Goal: Information Seeking & Learning: Learn about a topic

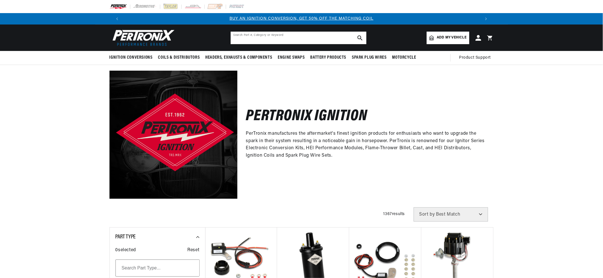
click at [249, 36] on input "text" at bounding box center [299, 38] width 136 height 13
type input "d"
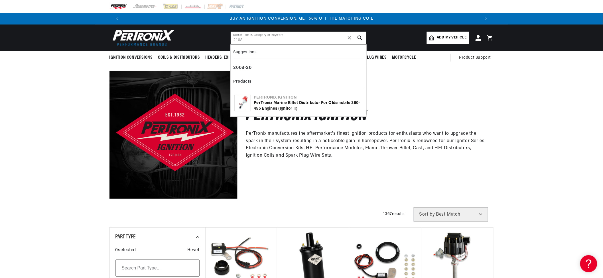
scroll to position [0, 356]
type input "2108"
click at [270, 100] on div "Pertronix Ignition" at bounding box center [308, 98] width 109 height 6
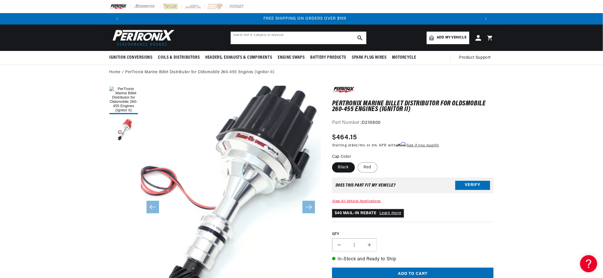
click at [283, 34] on input "text" at bounding box center [299, 38] width 136 height 13
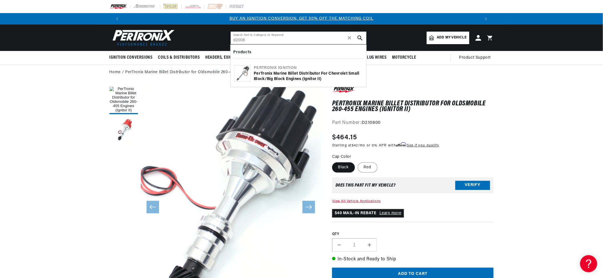
type input "d2008"
click at [277, 71] on div "PerTronix Marine Billet Distributor for Chevrolet Small Block/Big Block Engines…" at bounding box center [308, 76] width 109 height 11
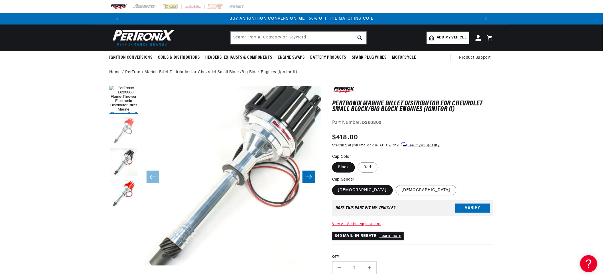
click at [127, 123] on button "Load image 2 in gallery view" at bounding box center [123, 131] width 29 height 29
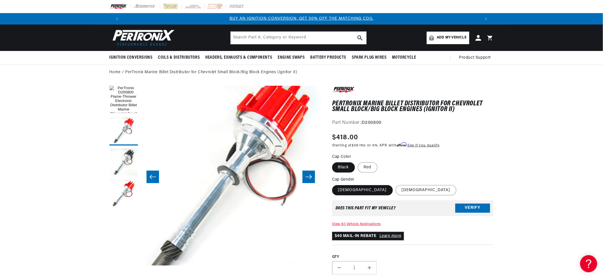
drag, startPoint x: 251, startPoint y: 100, endPoint x: 237, endPoint y: 121, distance: 24.8
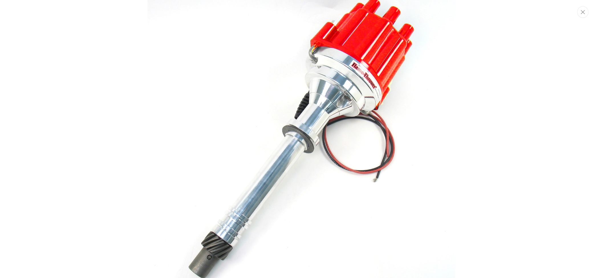
scroll to position [0, 356]
click at [464, 77] on div "Media gallery" at bounding box center [301, 139] width 603 height 278
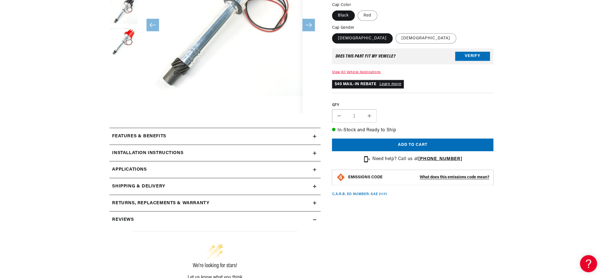
click at [315, 169] on icon at bounding box center [315, 169] width 0 height 3
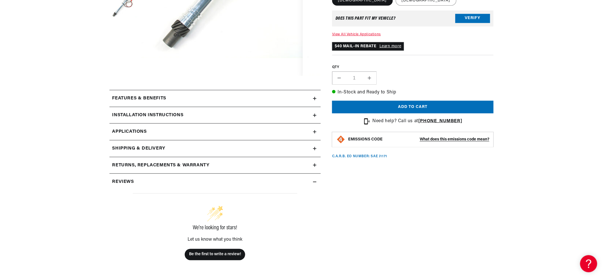
click at [155, 98] on h2 "Features & Benefits" at bounding box center [139, 98] width 54 height 7
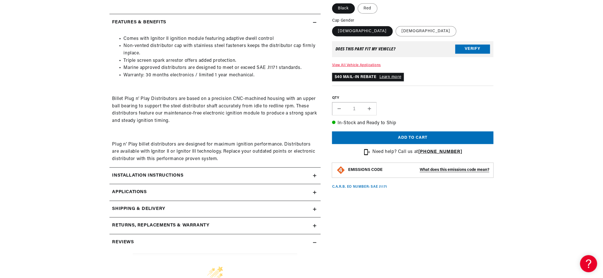
scroll to position [304, 0]
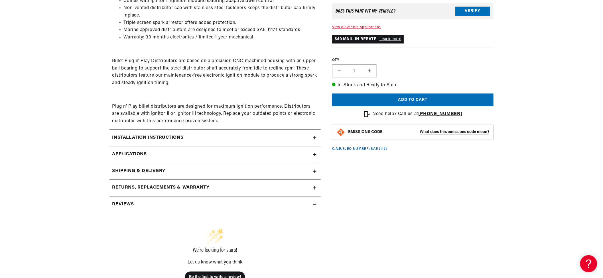
click at [139, 139] on h2 "Installation instructions" at bounding box center [147, 138] width 71 height 7
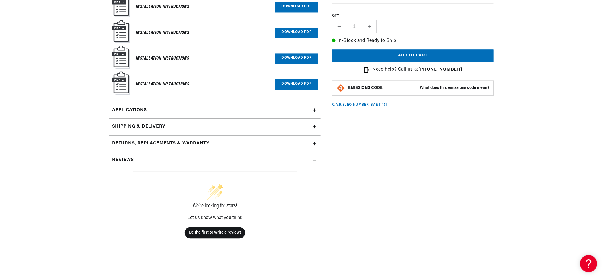
scroll to position [0, 0]
click at [313, 144] on icon at bounding box center [314, 144] width 3 height 0
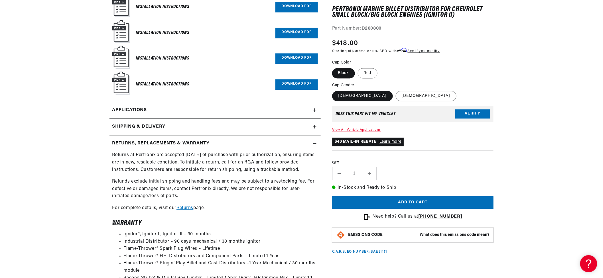
click at [313, 144] on icon at bounding box center [314, 144] width 3 height 0
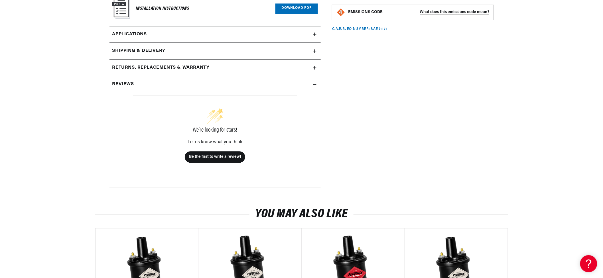
scroll to position [380, 0]
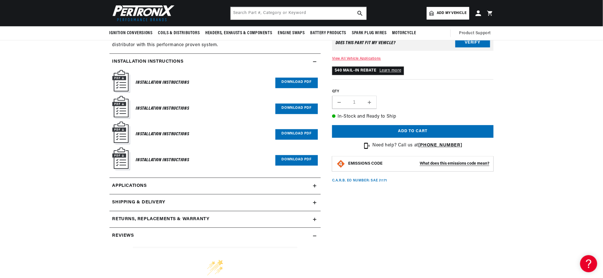
click at [295, 85] on link "Download PDF" at bounding box center [296, 83] width 42 height 11
click at [297, 107] on link "Download PDF" at bounding box center [296, 109] width 42 height 11
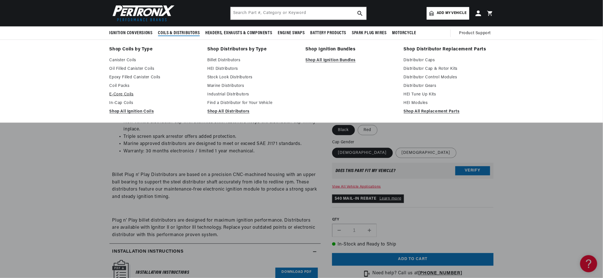
scroll to position [0, 0]
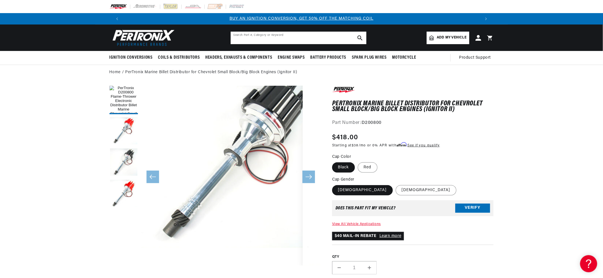
click at [254, 36] on input "text" at bounding box center [299, 38] width 136 height 13
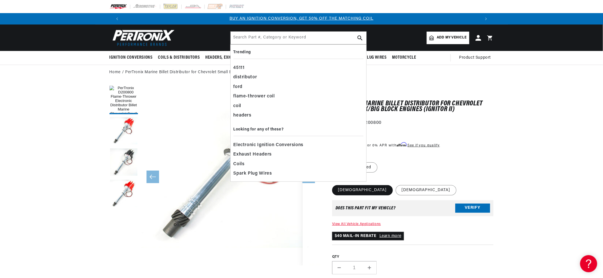
scroll to position [0, 712]
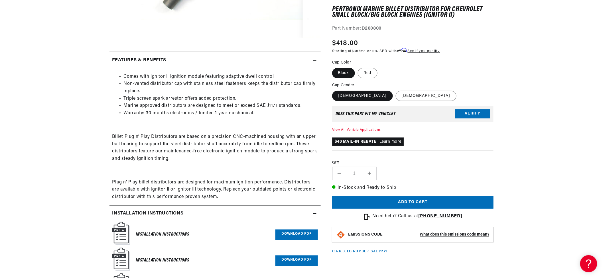
scroll to position [342, 0]
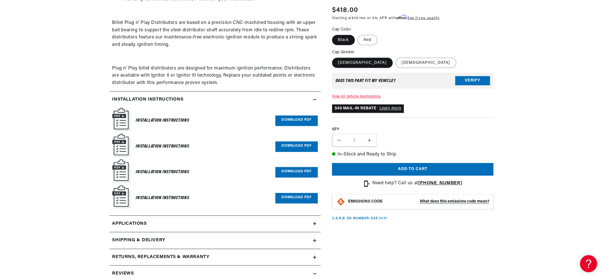
click at [291, 170] on link "Download PDF" at bounding box center [296, 172] width 42 height 11
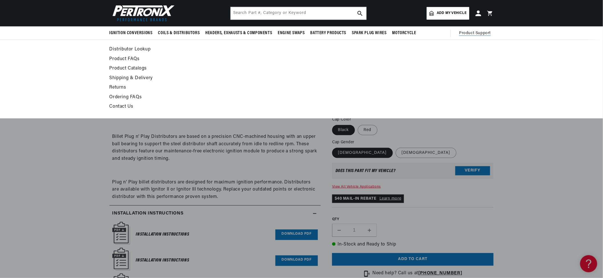
scroll to position [0, 356]
click at [129, 49] on link "Distributor Lookup" at bounding box center [249, 50] width 280 height 8
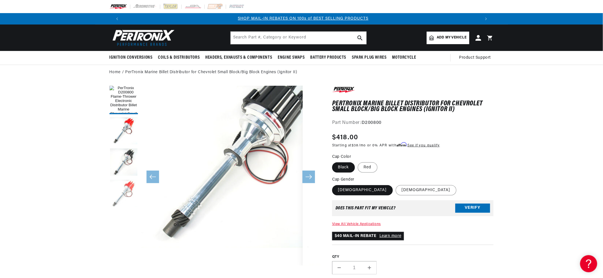
scroll to position [0, 0]
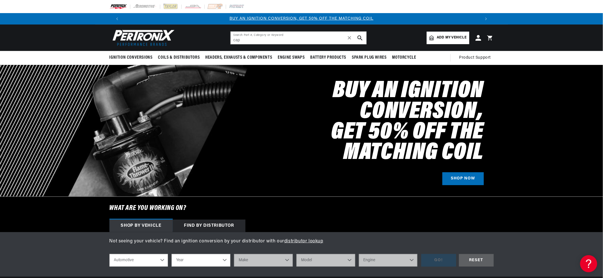
type input "cap"
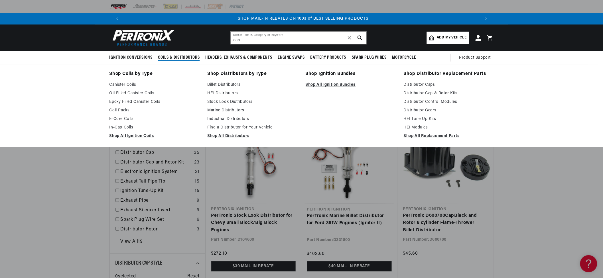
scroll to position [0, 712]
click at [413, 93] on link "Distributor Cap & Rotor Kits" at bounding box center [449, 93] width 90 height 7
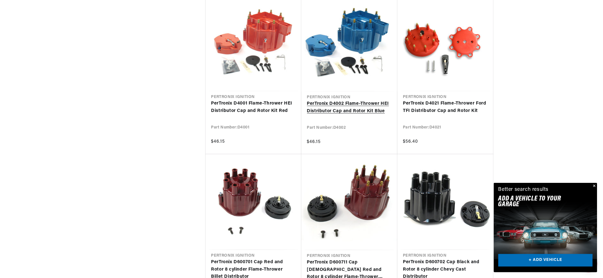
scroll to position [0, 712]
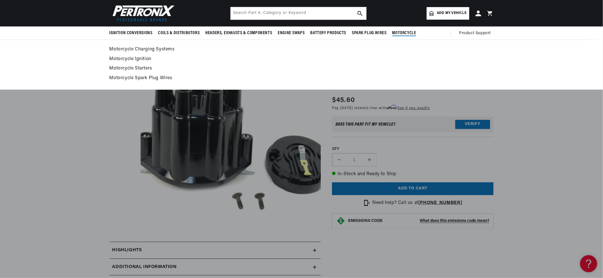
scroll to position [0, 712]
